Goal: Task Accomplishment & Management: Use online tool/utility

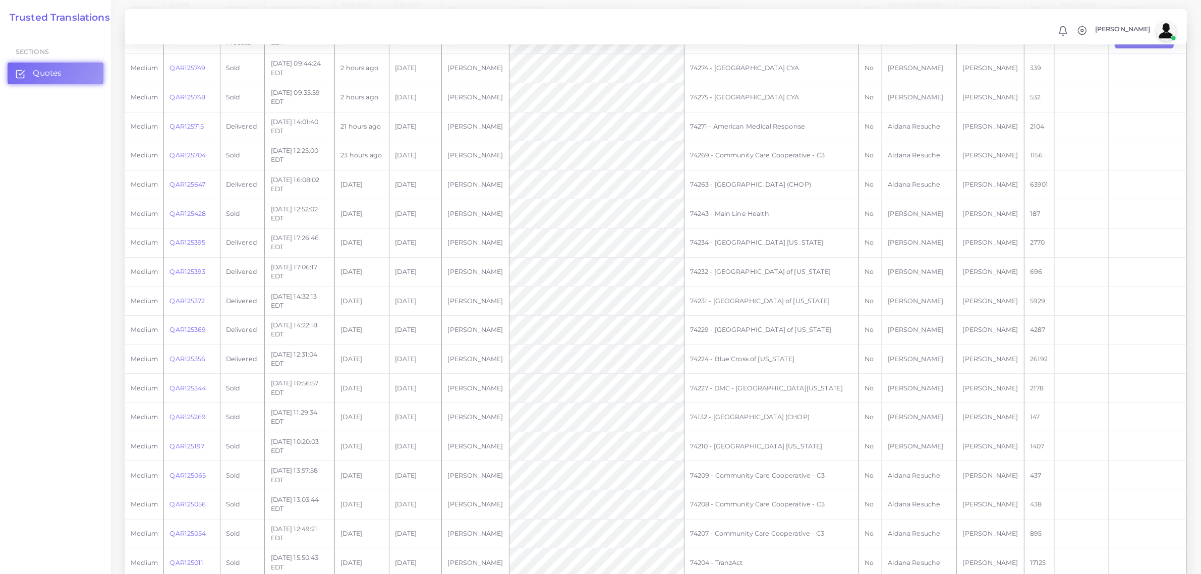
scroll to position [656, 0]
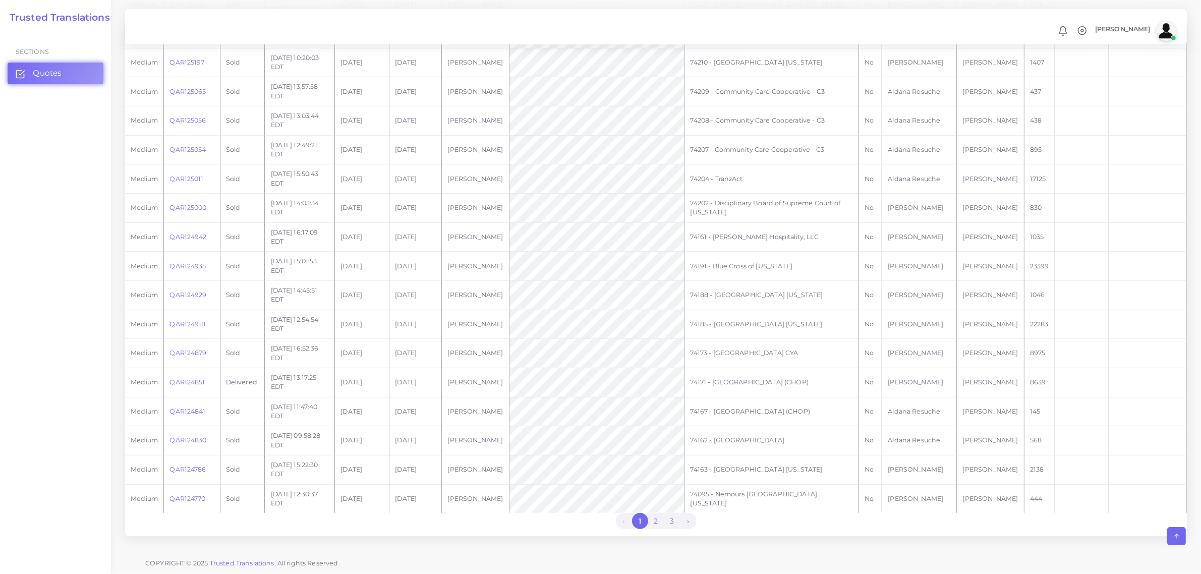
click at [652, 459] on link "2" at bounding box center [656, 521] width 16 height 16
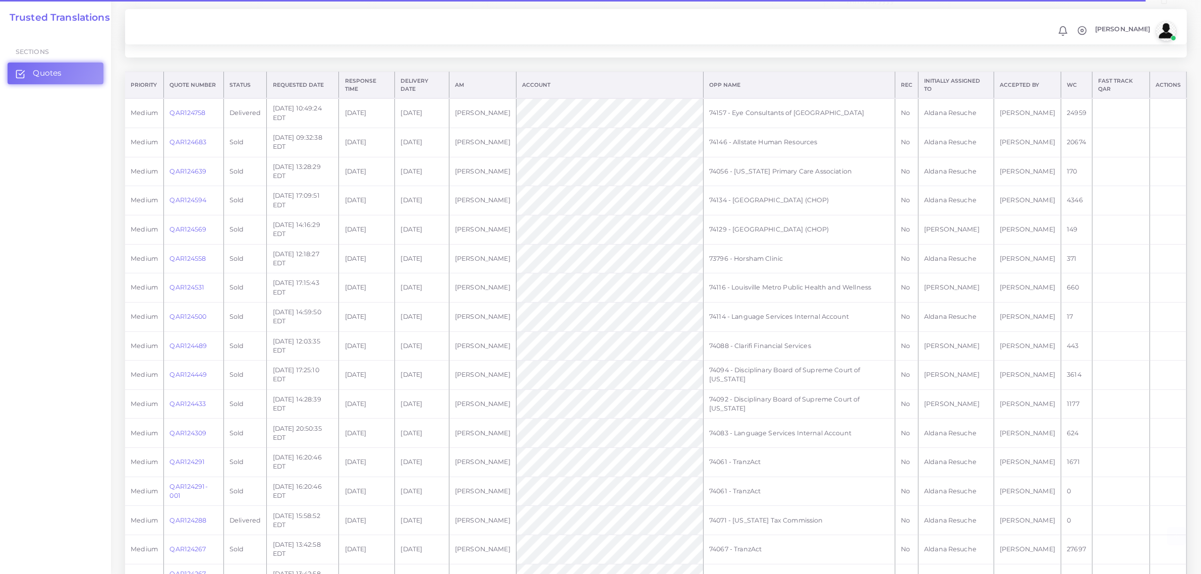
scroll to position [378, 0]
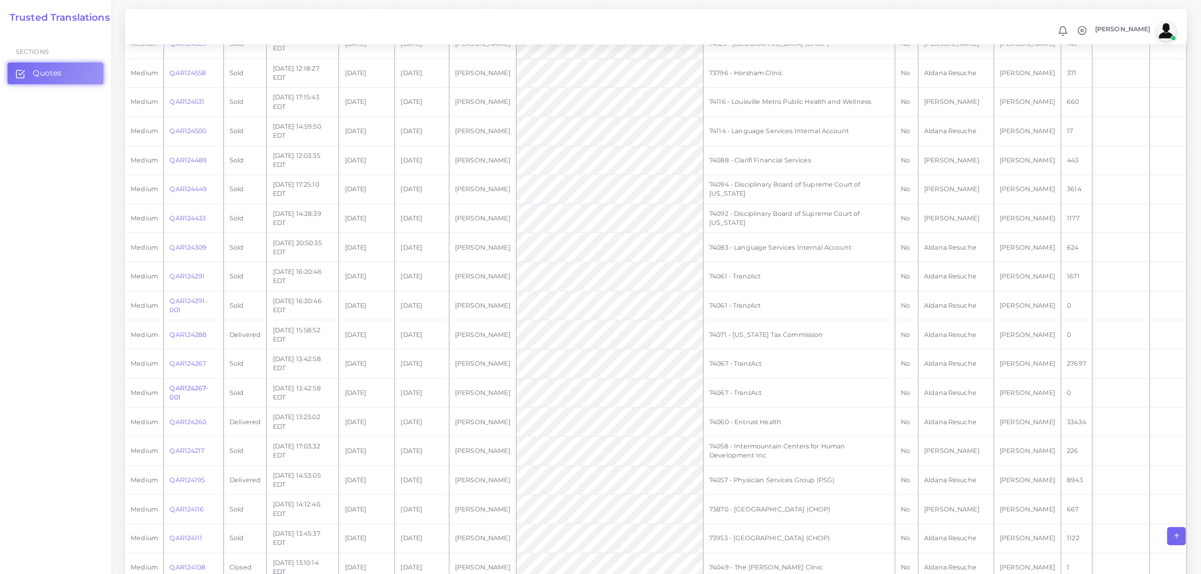
click at [187, 386] on link "QAR124267-001" at bounding box center [188, 392] width 38 height 17
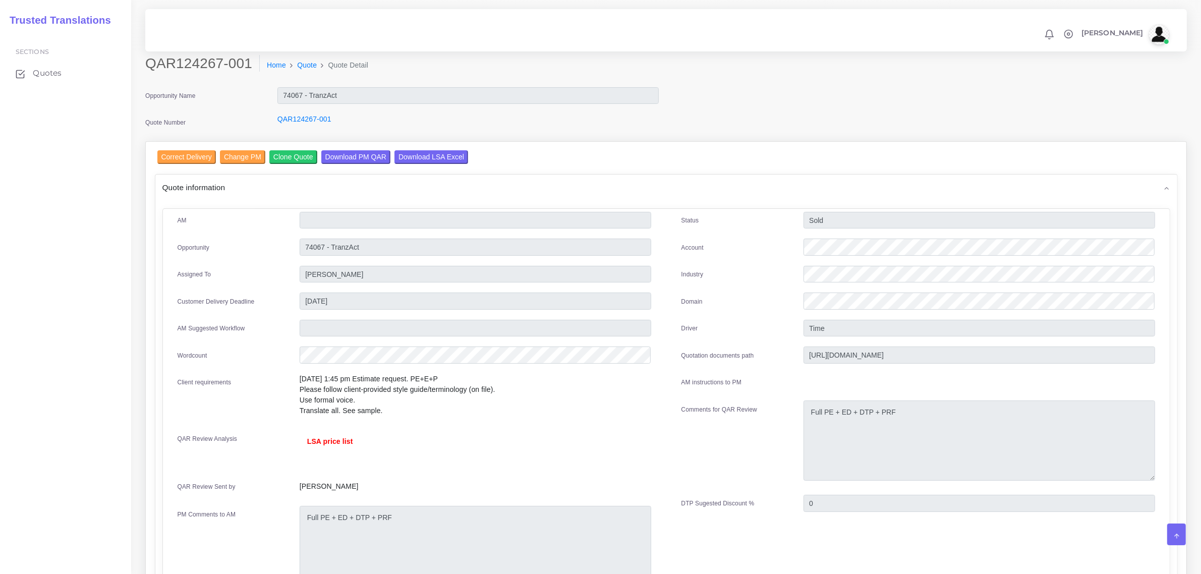
click at [207, 121] on div "Quote Number" at bounding box center [204, 124] width 132 height 20
click at [303, 157] on input "Clone Quote" at bounding box center [293, 157] width 48 height 14
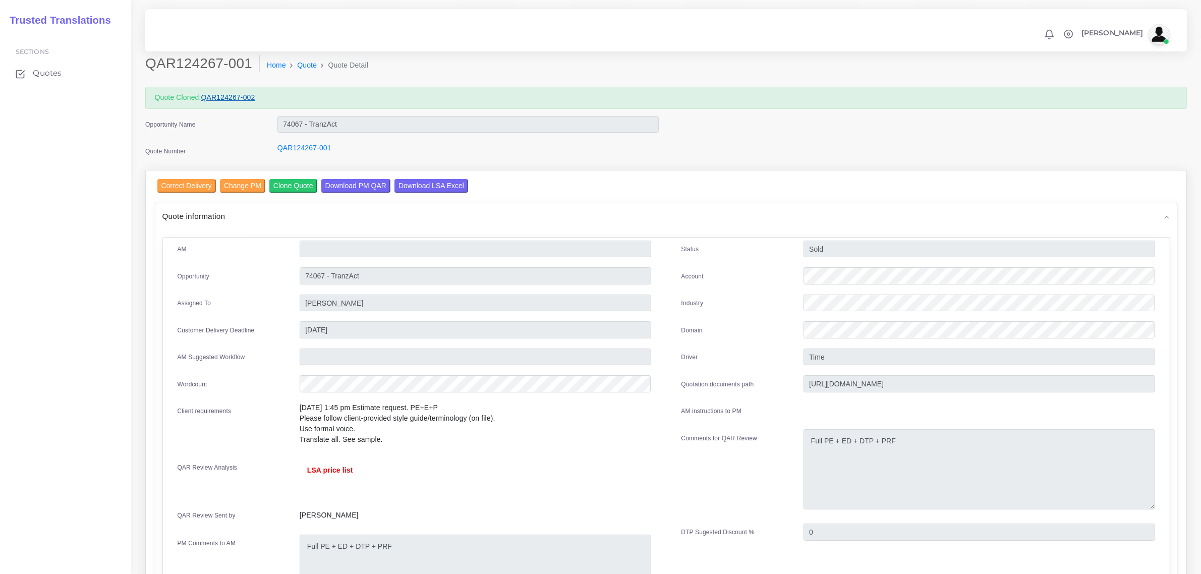
click at [246, 96] on link "QAR124267-002" at bounding box center [228, 97] width 54 height 8
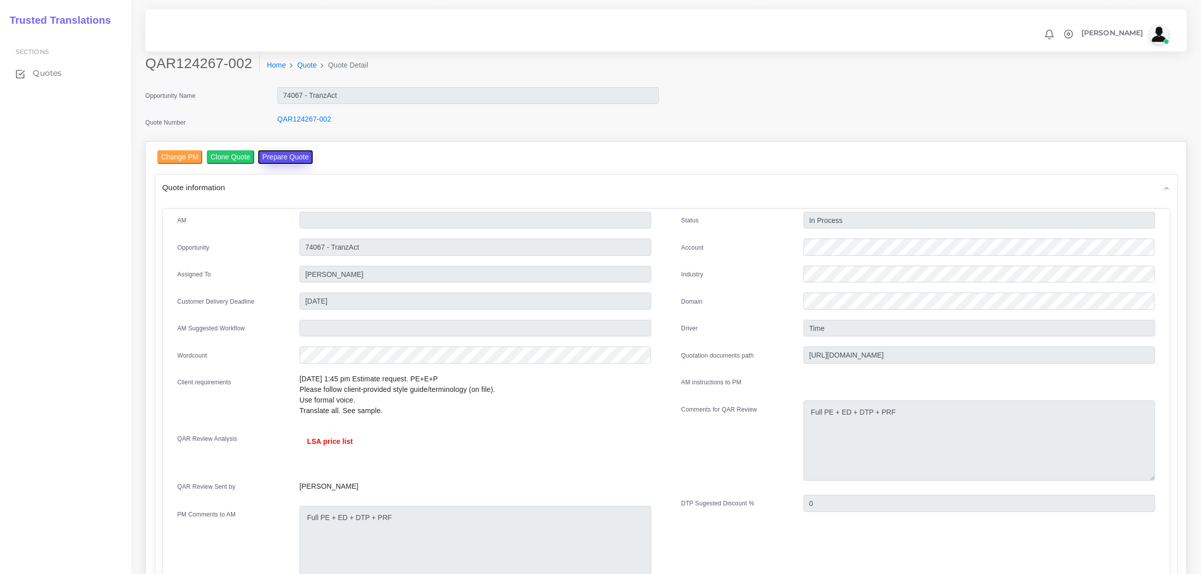
click at [291, 156] on button "Prepare Quote" at bounding box center [285, 157] width 54 height 14
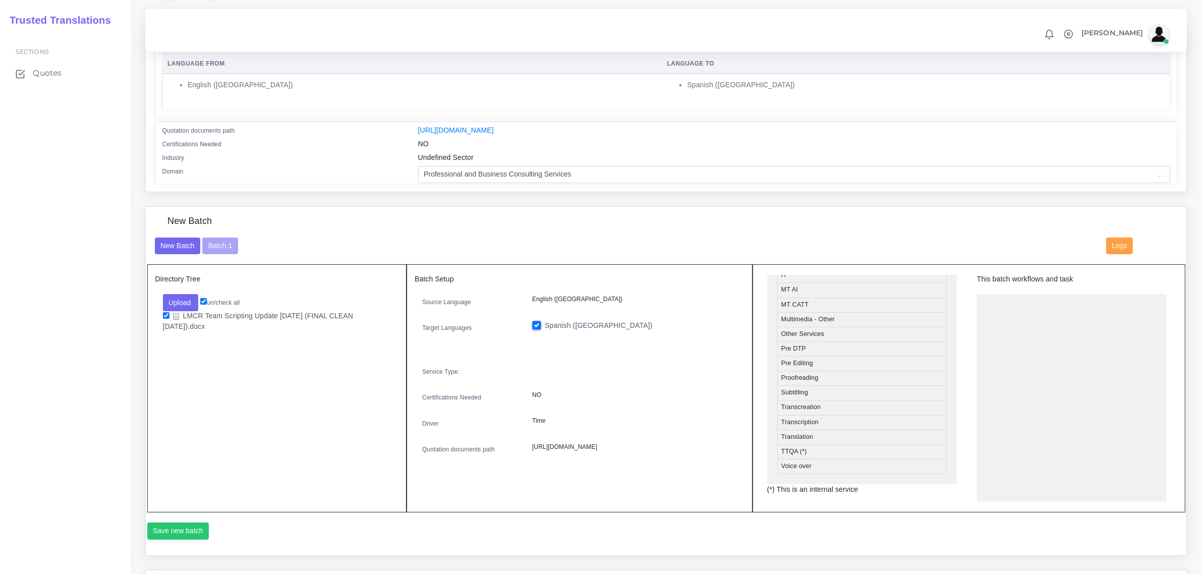
scroll to position [497, 0]
drag, startPoint x: 803, startPoint y: 333, endPoint x: 1065, endPoint y: 333, distance: 262.3
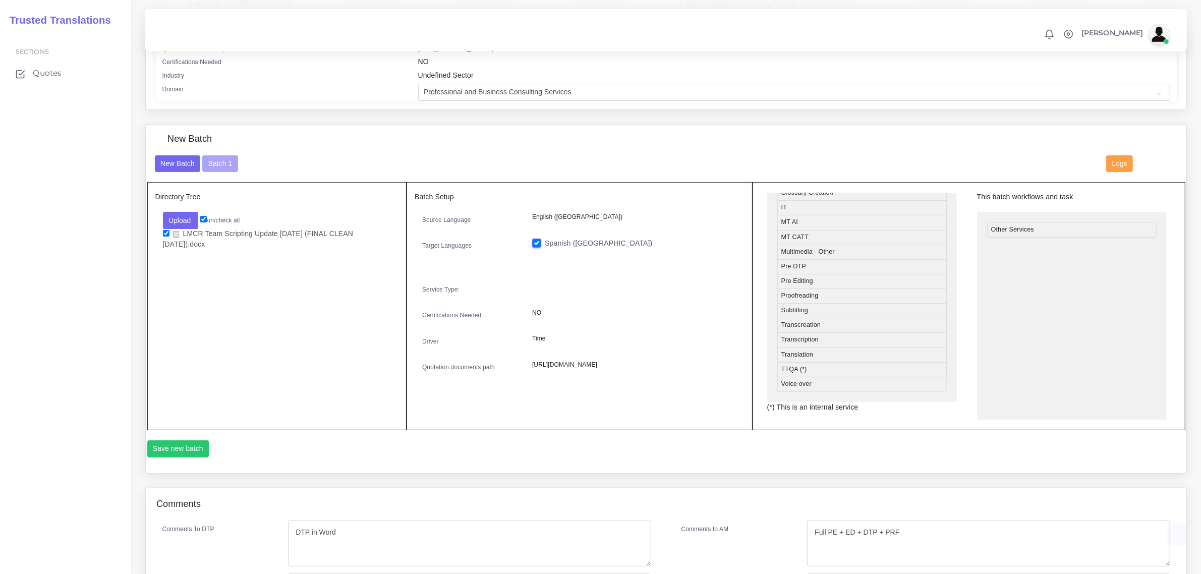
scroll to position [315, 0]
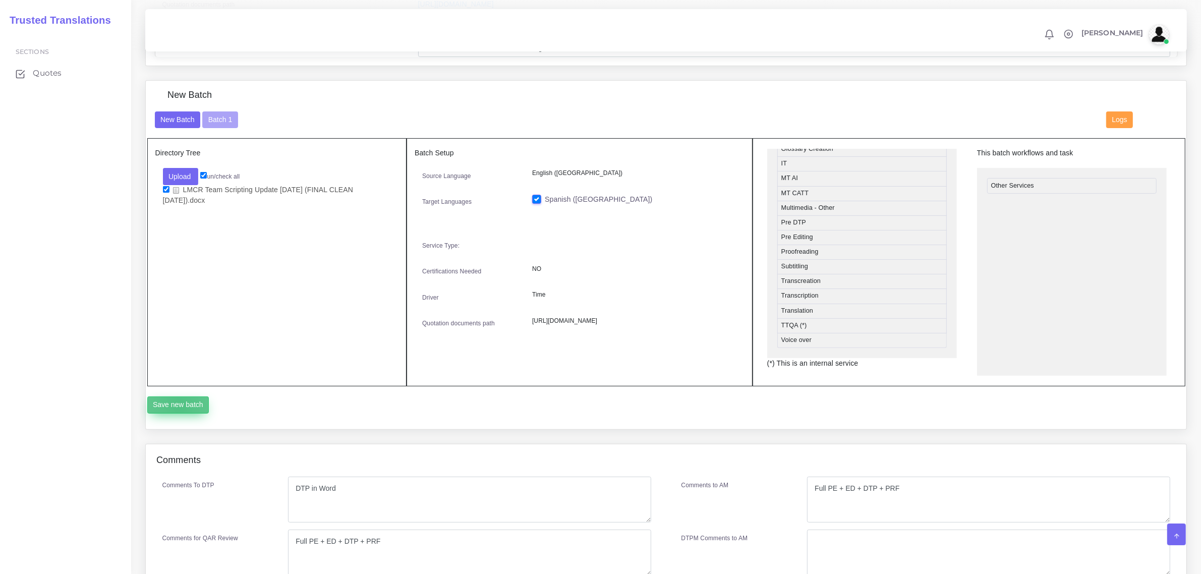
click at [179, 404] on button "Save new batch" at bounding box center [178, 404] width 62 height 17
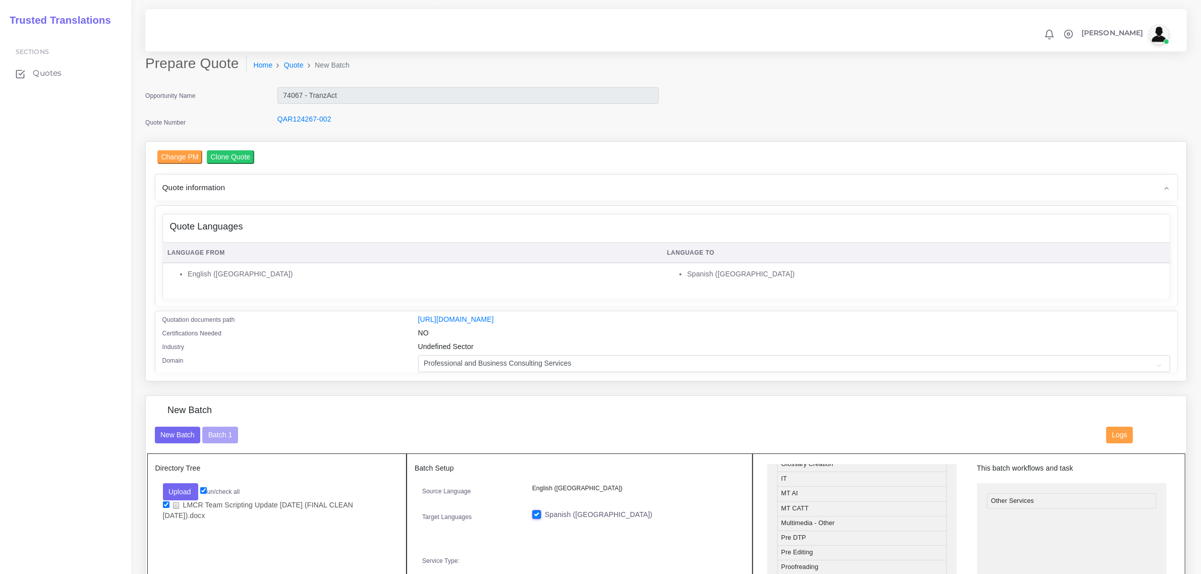
scroll to position [63, 0]
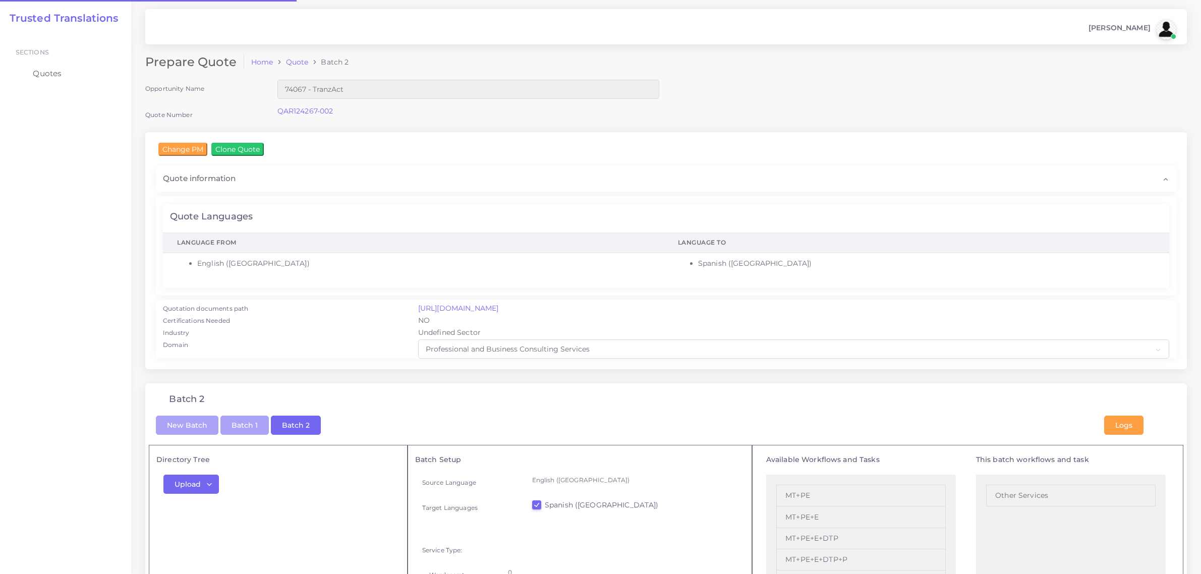
checkbox input "true"
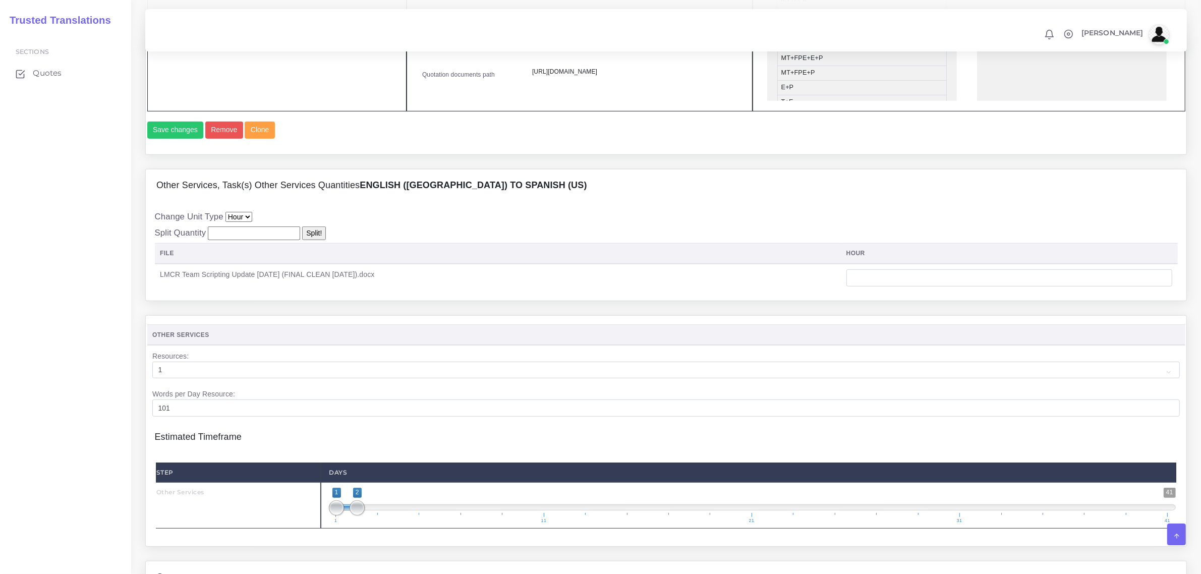
scroll to position [567, 0]
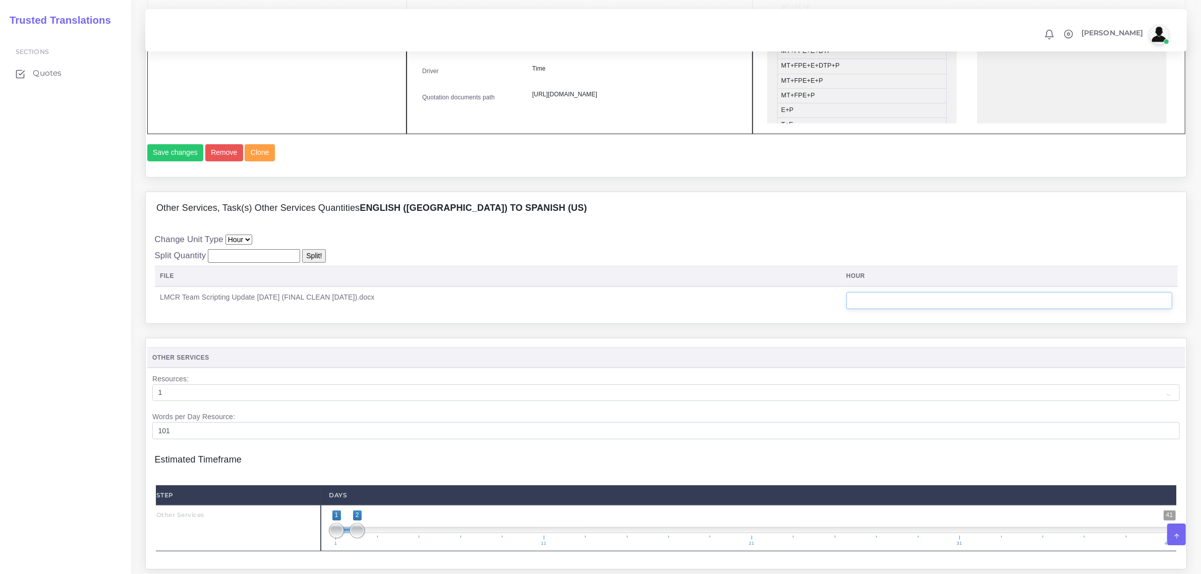
click at [881, 309] on input "number" at bounding box center [1009, 300] width 326 height 17
type input "12"
click at [706, 323] on div "Change Unit Type Hour Split Quantity Split! File hour 12" at bounding box center [666, 273] width 1041 height 99
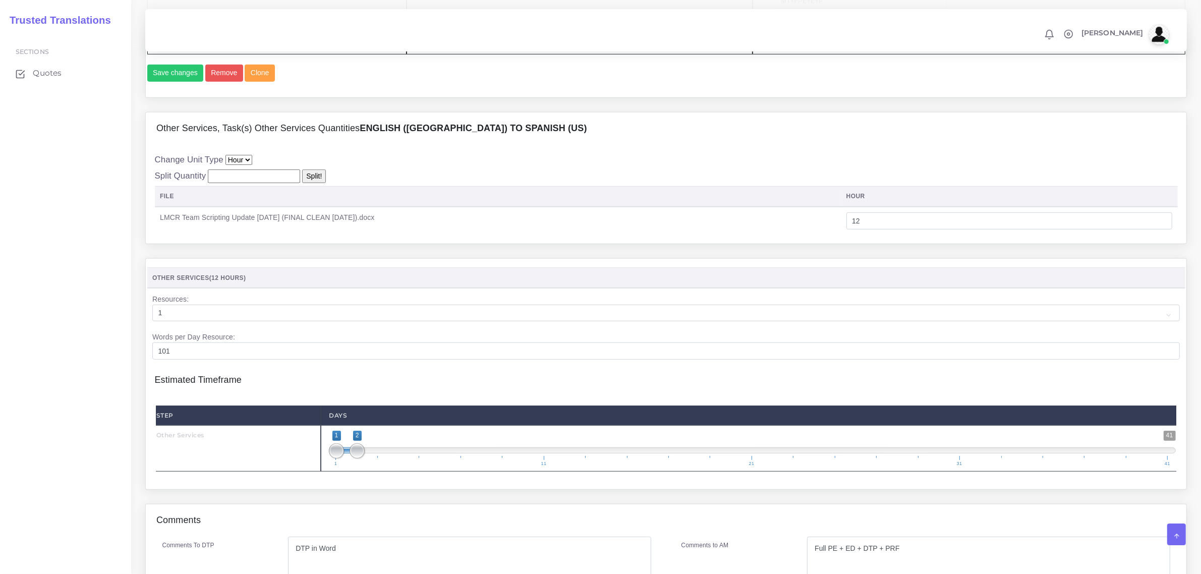
scroll to position [694, 0]
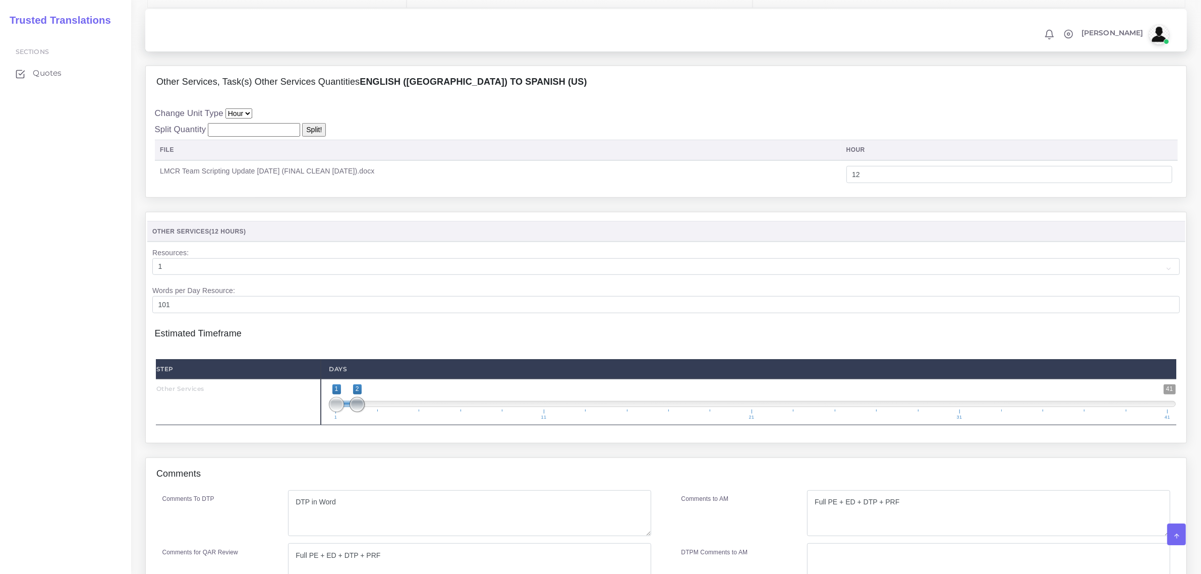
type input "1;3"
drag, startPoint x: 357, startPoint y: 430, endPoint x: 372, endPoint y: 426, distance: 15.5
click at [372, 412] on span at bounding box center [378, 404] width 15 height 15
click at [354, 537] on textarea "DTP in Word" at bounding box center [469, 513] width 363 height 46
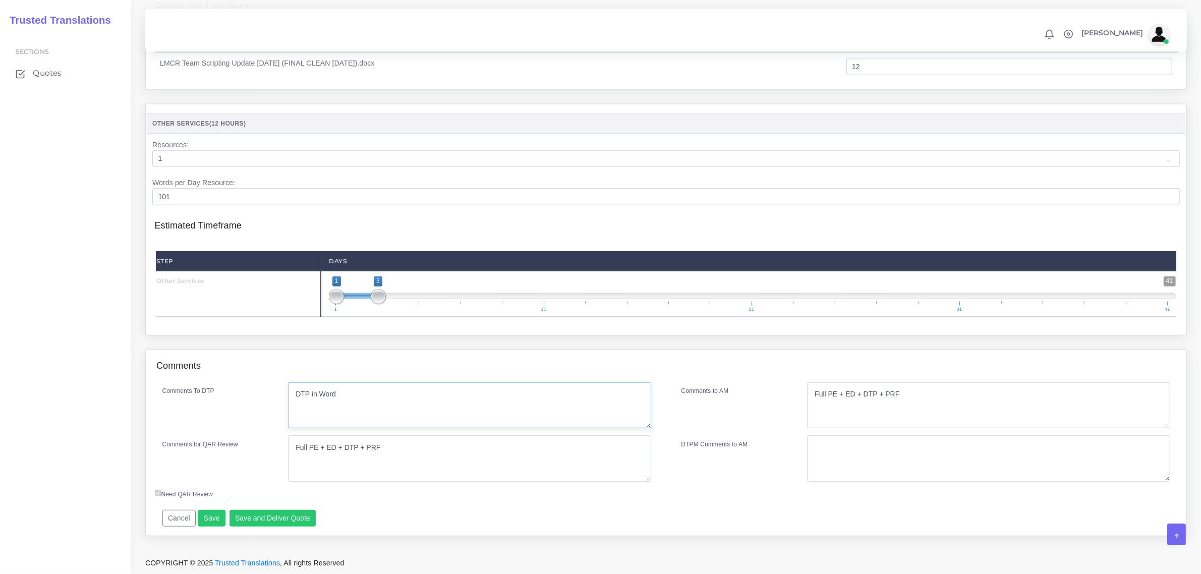
scroll to position [823, 0]
click at [392, 462] on textarea "Full PE + ED + DTP + PRF" at bounding box center [469, 458] width 363 height 46
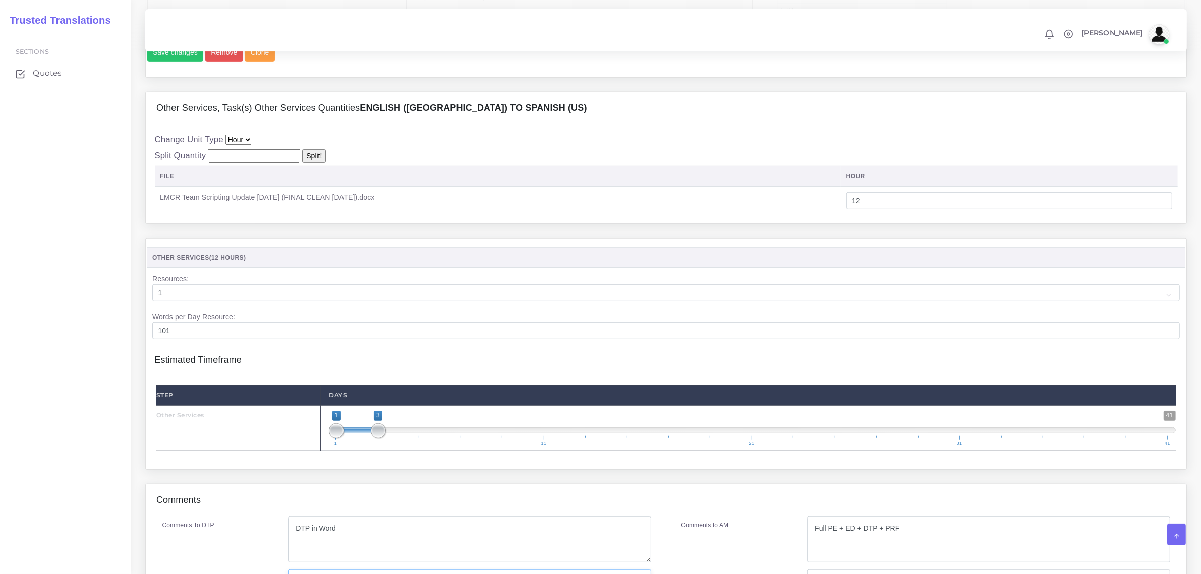
scroll to position [570, 0]
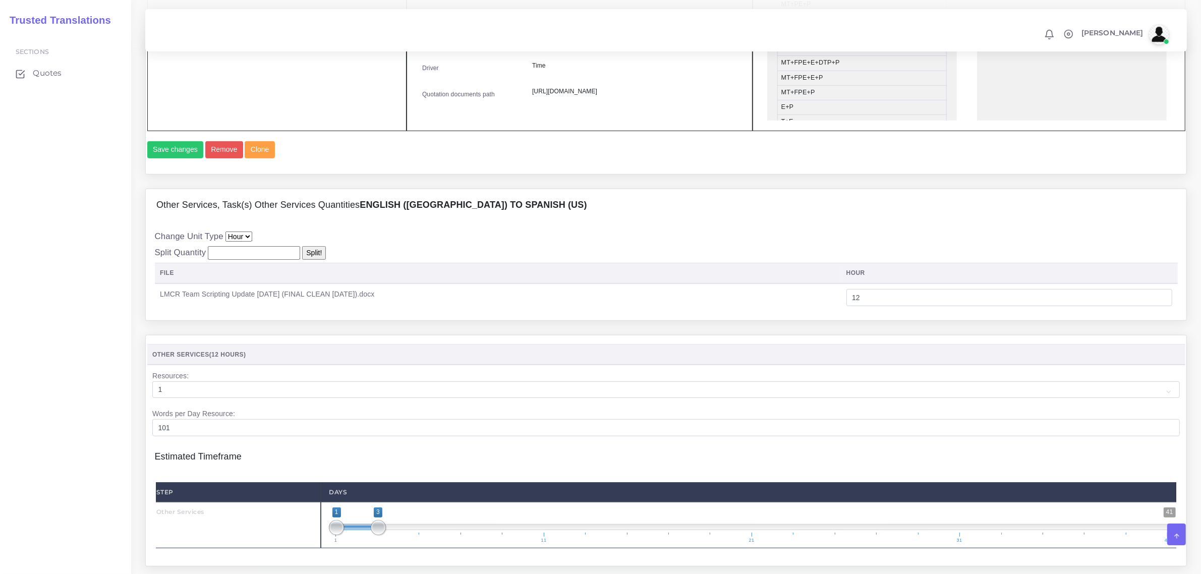
type textarea "Full PE + ED + DTP + PRF 12 hours added for implementation of changes."
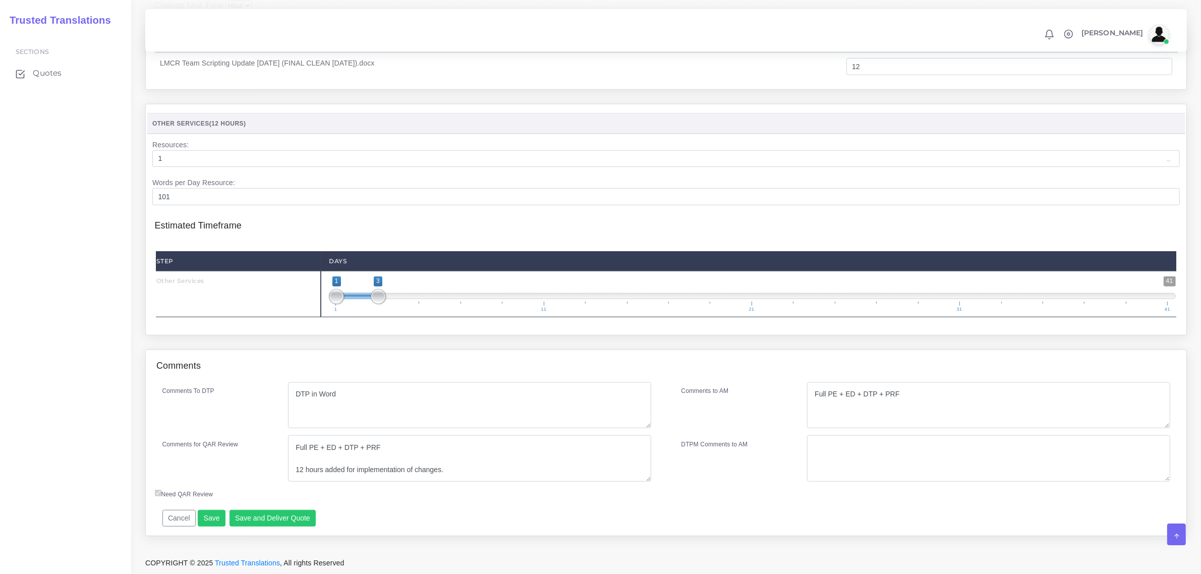
scroll to position [823, 0]
click at [251, 523] on button "Save and Deliver Quote" at bounding box center [272, 518] width 87 height 17
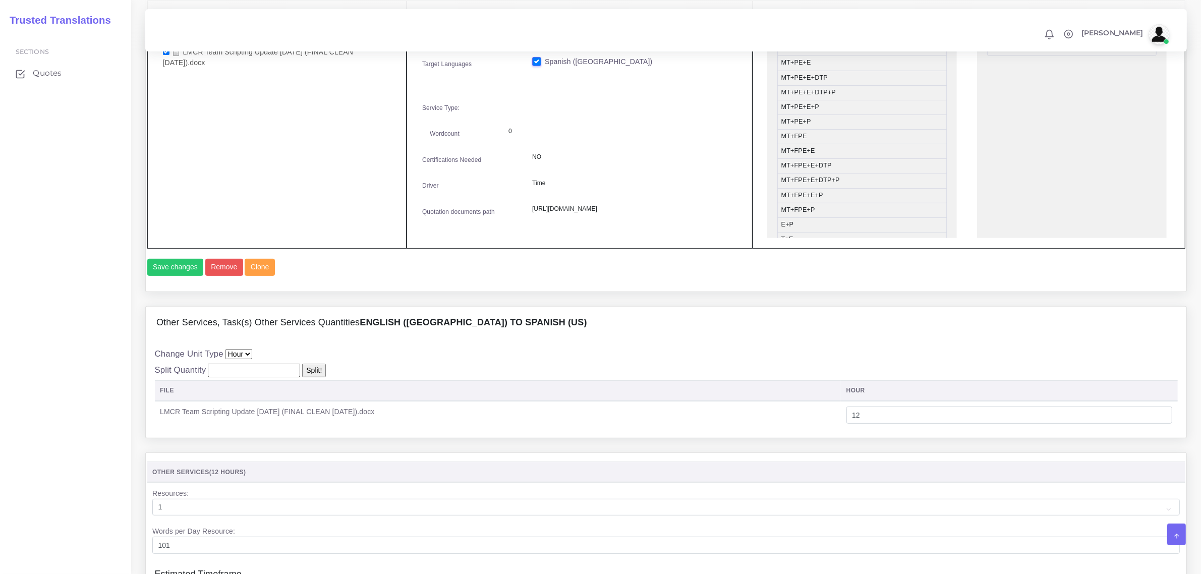
scroll to position [630, 0]
